Goal: Task Accomplishment & Management: Use online tool/utility

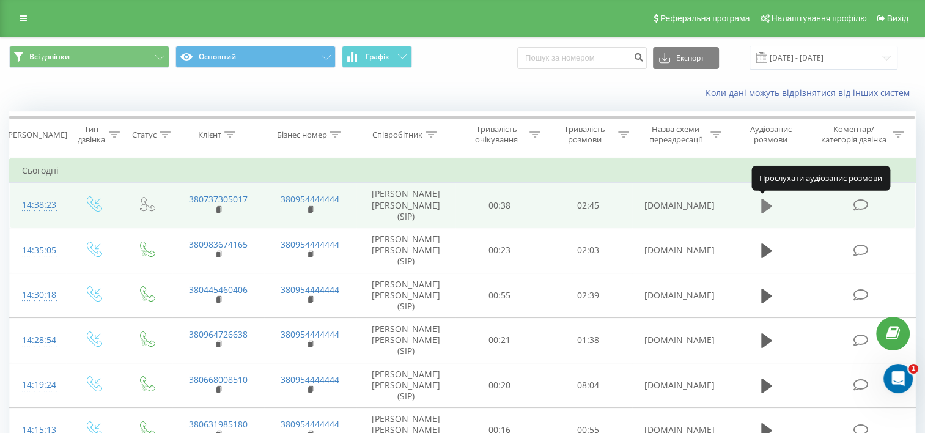
click at [765, 203] on icon at bounding box center [766, 205] width 11 height 15
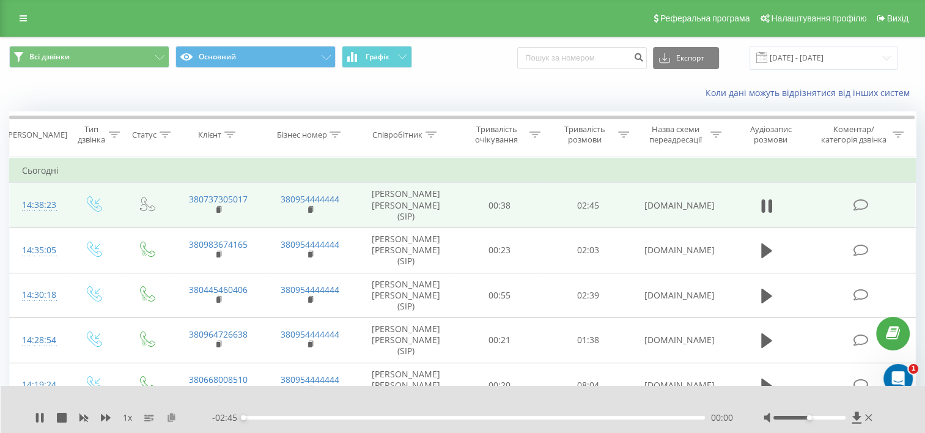
click at [171, 418] on icon at bounding box center [171, 417] width 10 height 9
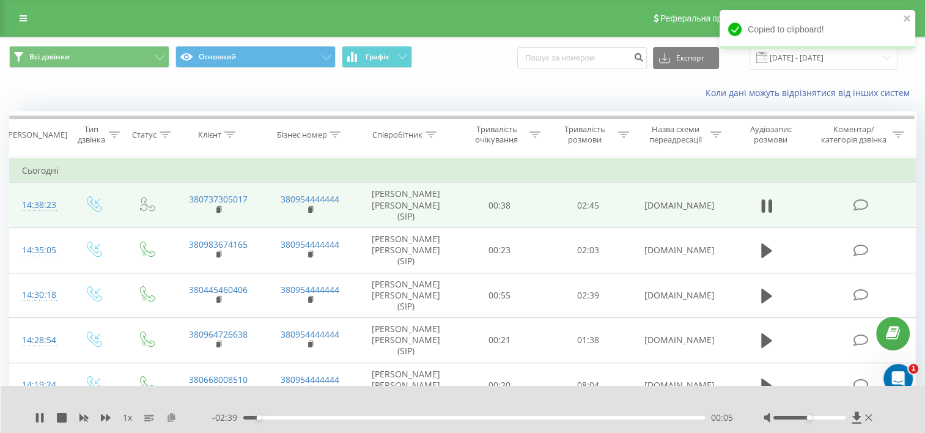
click at [173, 416] on icon at bounding box center [171, 417] width 10 height 9
click at [871, 418] on icon at bounding box center [868, 418] width 7 height 10
